Goal: Transaction & Acquisition: Obtain resource

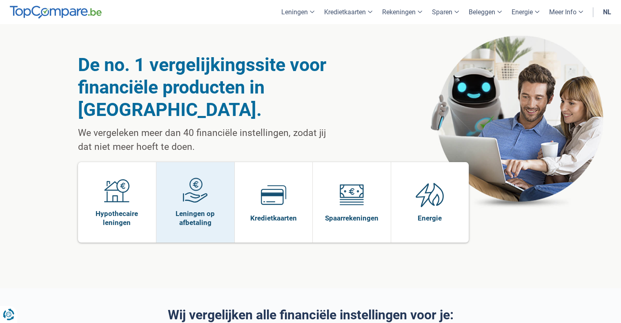
click at [186, 209] on span "Leningen op afbetaling" at bounding box center [195, 218] width 70 height 18
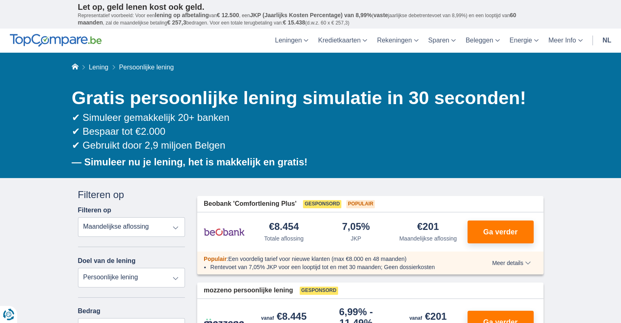
click at [607, 38] on link "nl" at bounding box center [606, 41] width 18 height 24
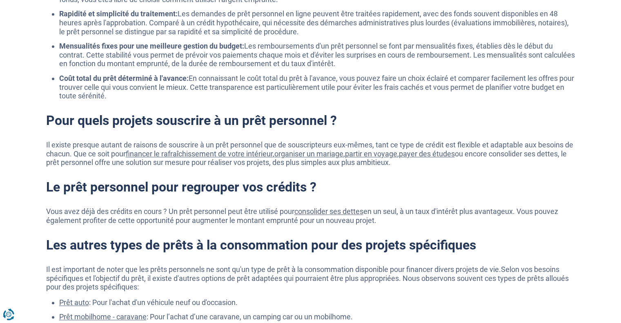
scroll to position [694, 0]
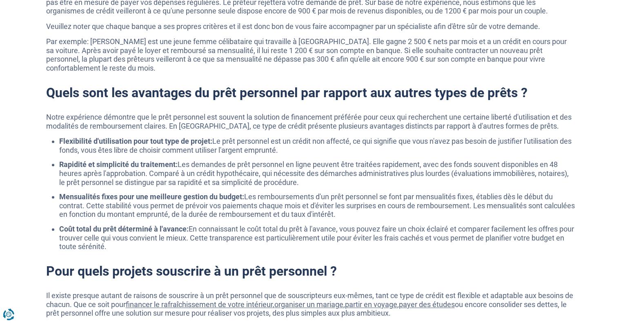
type input "10000"
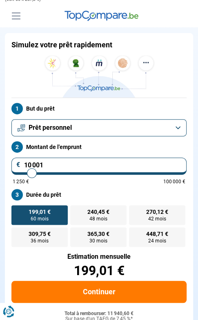
scroll to position [82, 0]
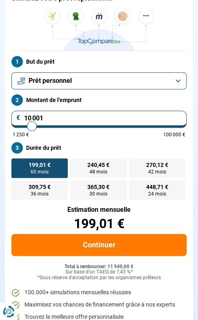
type input "24 000"
type input "24000"
click at [55, 125] on input "range" at bounding box center [99, 126] width 173 height 2
radio input "false"
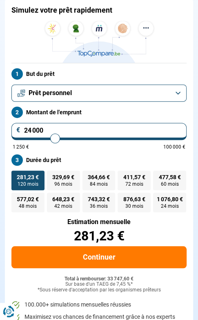
scroll to position [0, 0]
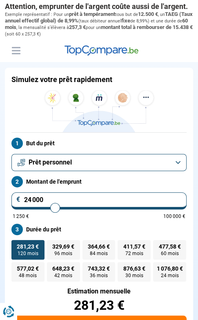
type input "70 500"
type input "70500"
click at [131, 207] on input "range" at bounding box center [99, 208] width 173 height 2
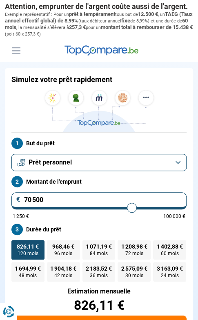
scroll to position [42, 0]
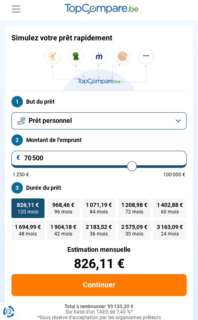
click at [150, 207] on label "1 208,98 € 72 mois" at bounding box center [134, 208] width 33 height 20
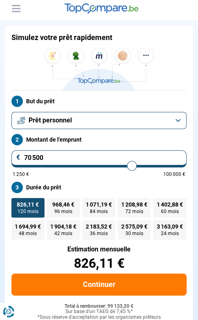
click at [123, 203] on input "1 208,98 € 72 mois" at bounding box center [120, 200] width 5 height 5
radio input "true"
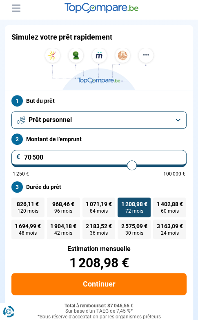
type input "86 000"
type input "86000"
click at [157, 166] on input "range" at bounding box center [99, 165] width 173 height 2
radio input "true"
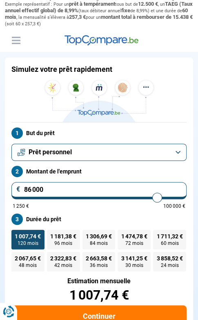
scroll to position [0, 0]
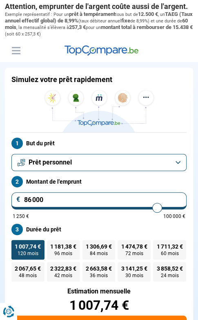
click at [90, 162] on button "Prêt personnel" at bounding box center [98, 162] width 175 height 17
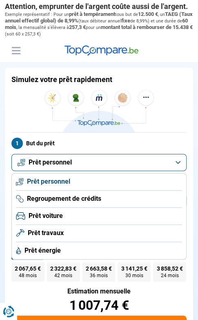
click at [80, 220] on li "Prêt voiture" at bounding box center [99, 216] width 166 height 17
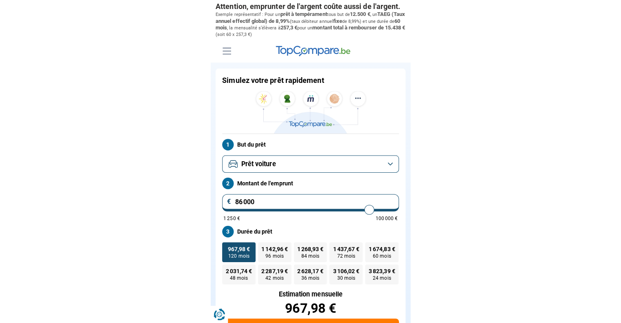
scroll to position [42, 0]
